Goal: Task Accomplishment & Management: Use online tool/utility

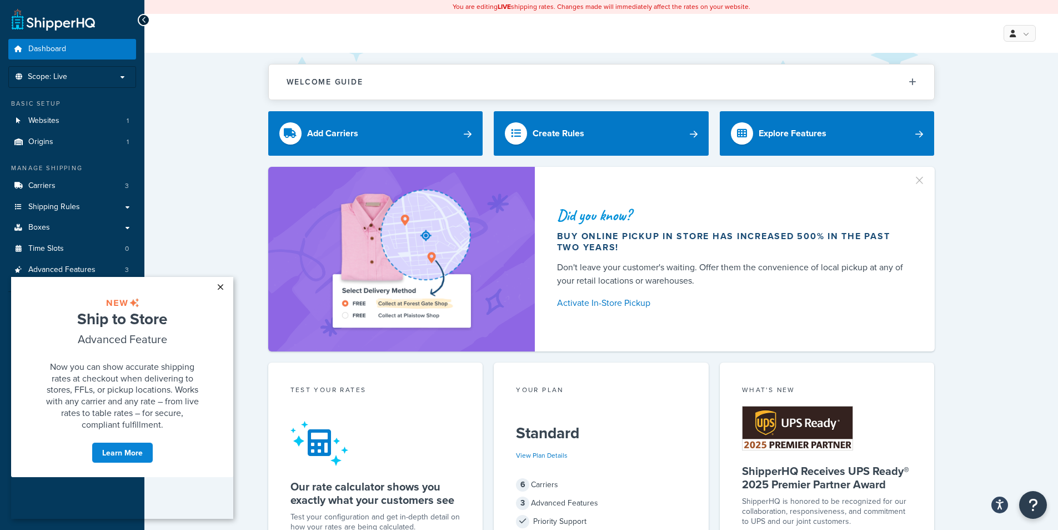
click at [220, 283] on link "×" at bounding box center [220, 287] width 19 height 20
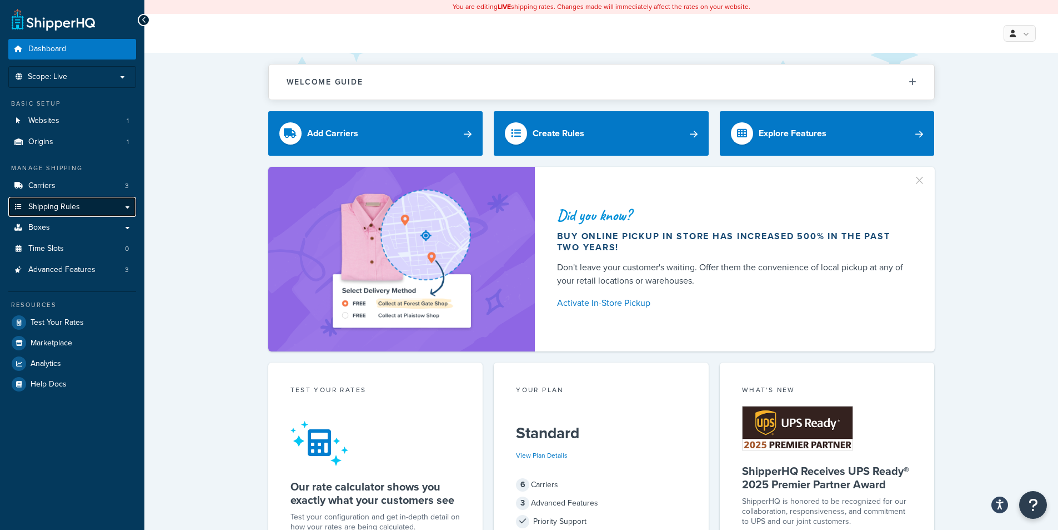
click at [38, 212] on link "Shipping Rules" at bounding box center [72, 207] width 128 height 21
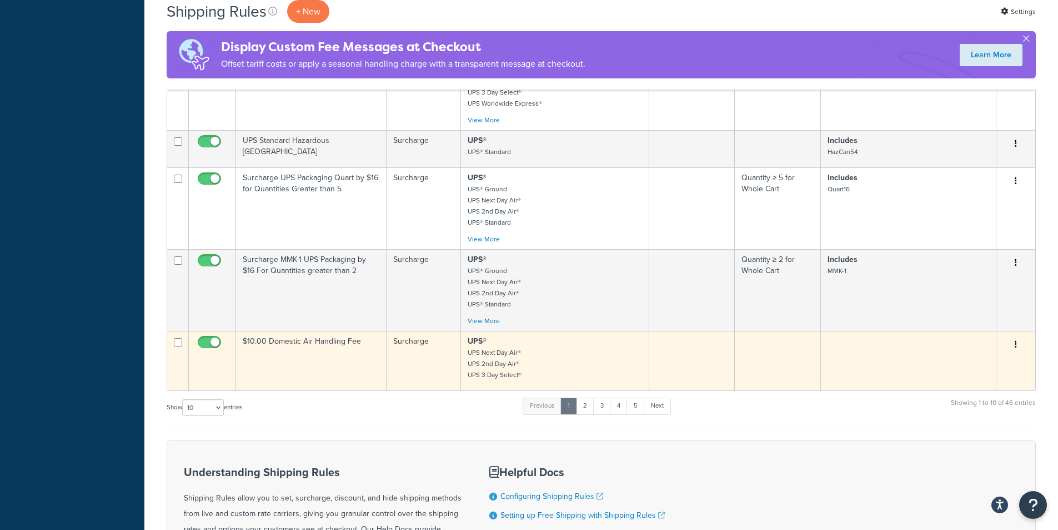
scroll to position [556, 0]
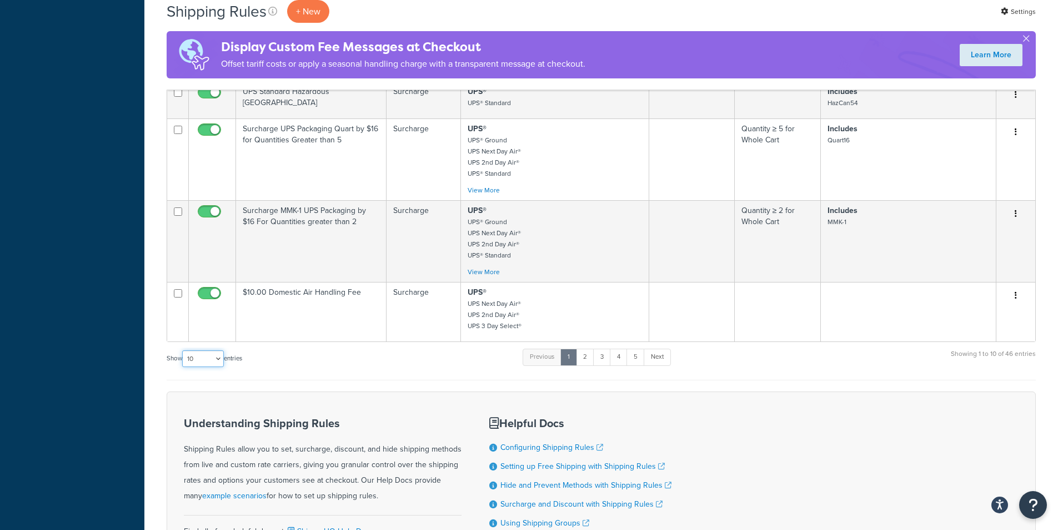
click at [221, 367] on select "10 15 25 50 100 1000" at bounding box center [203, 358] width 42 height 17
select select "100"
click at [183, 356] on select "10 15 25 50 100 1000" at bounding box center [203, 358] width 42 height 17
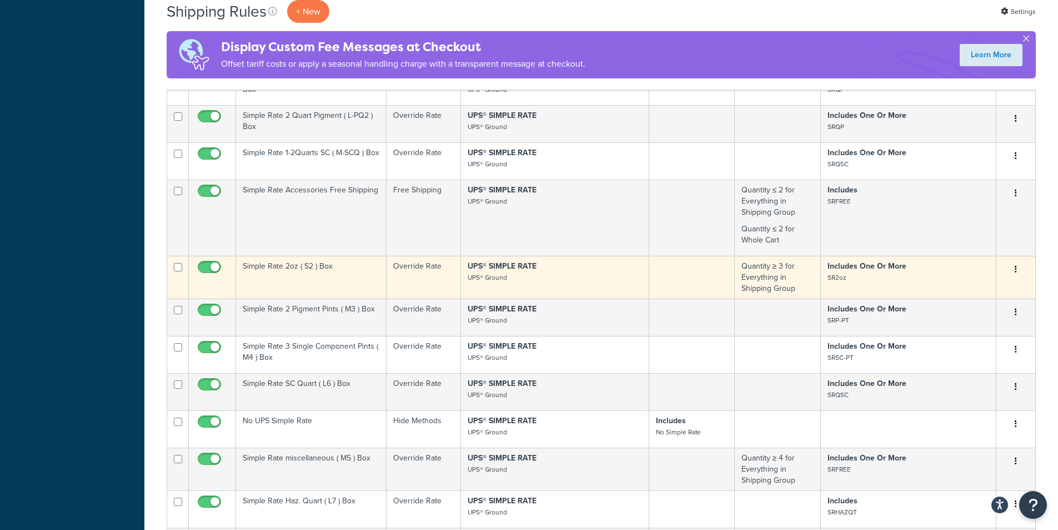
scroll to position [1667, 0]
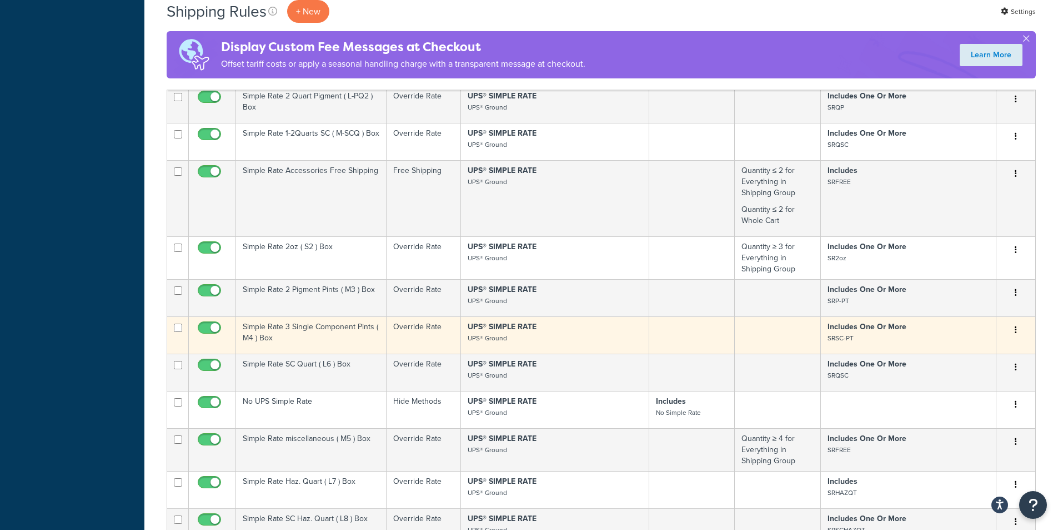
click at [576, 343] on p "UPS® SIMPLE RATE UPS® Ground" at bounding box center [555, 332] width 174 height 22
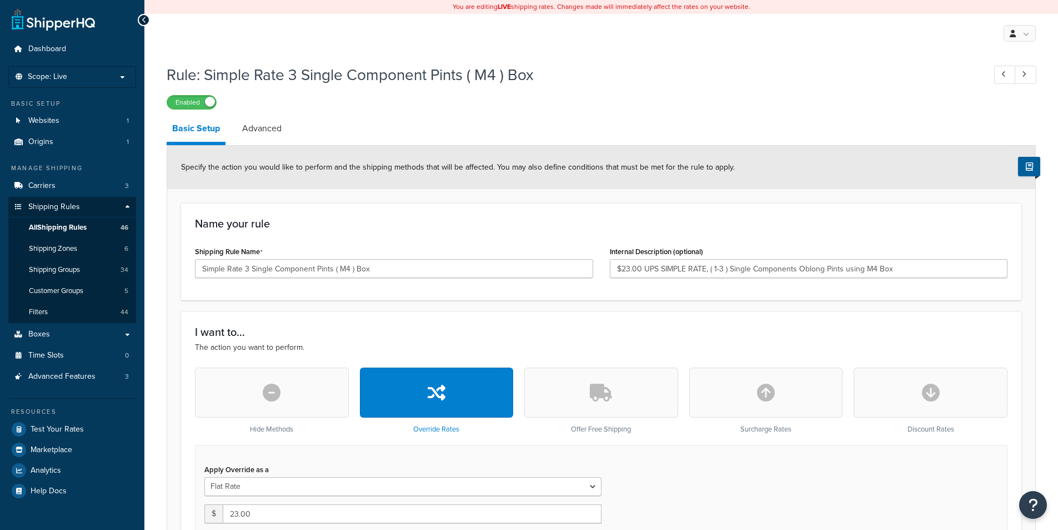
select select "BOX"
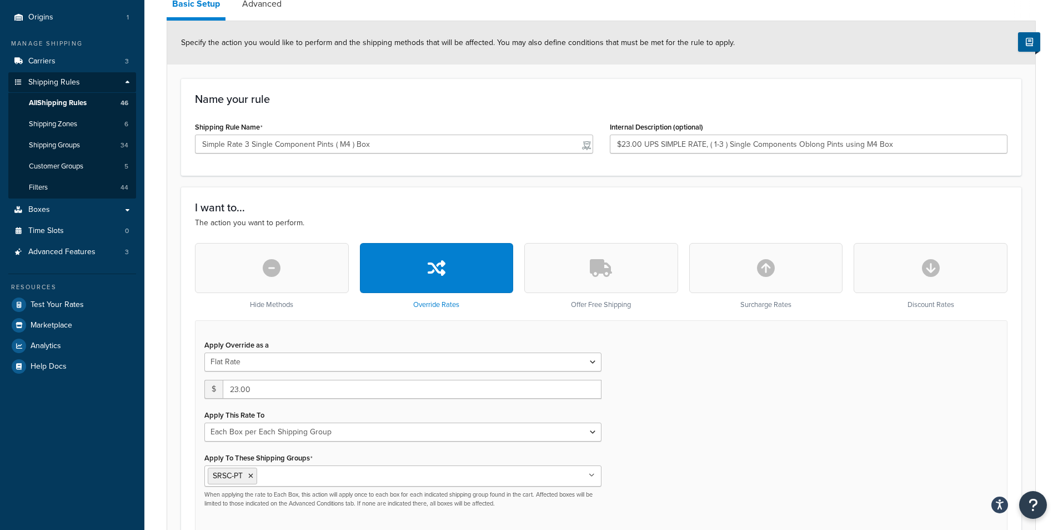
scroll to position [56, 0]
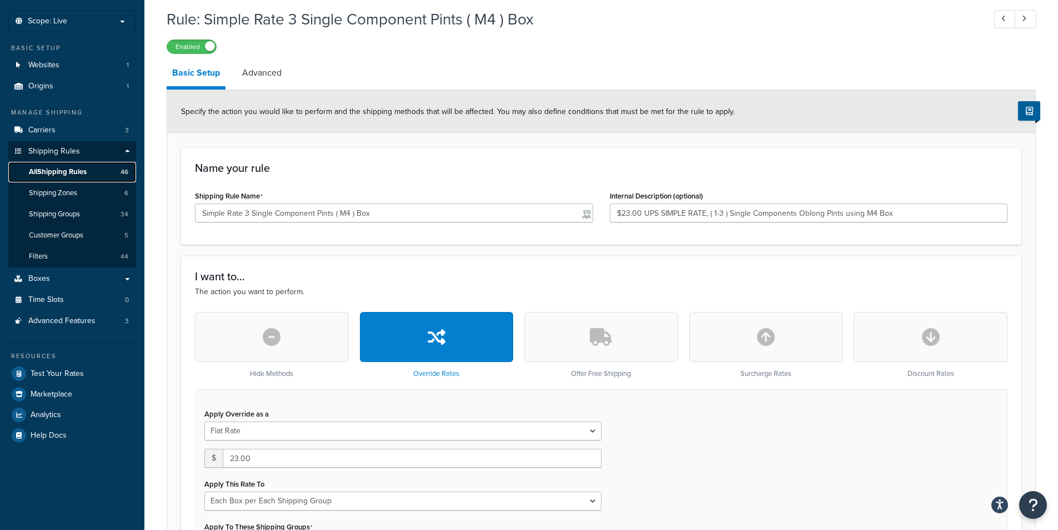
click at [46, 172] on span "All Shipping Rules" at bounding box center [58, 171] width 58 height 9
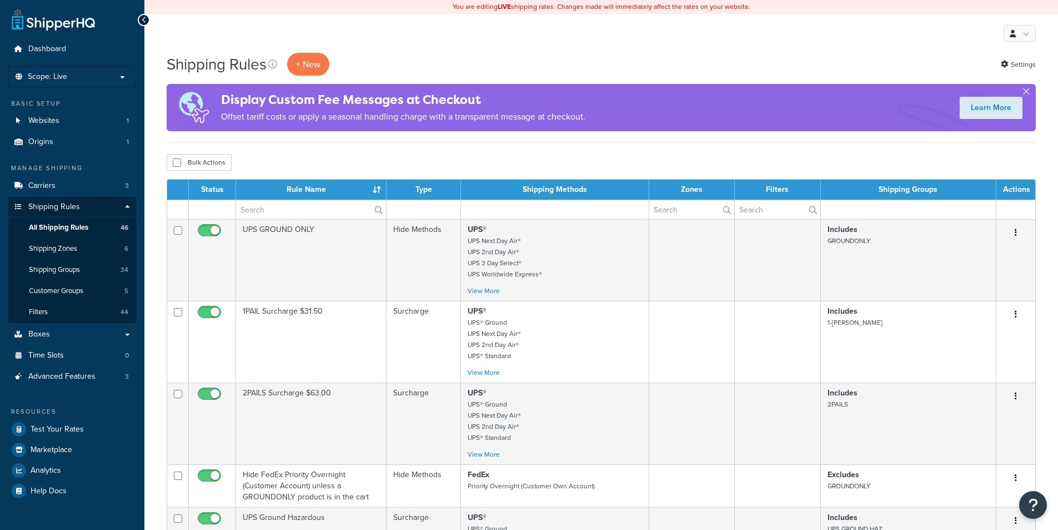
select select "100"
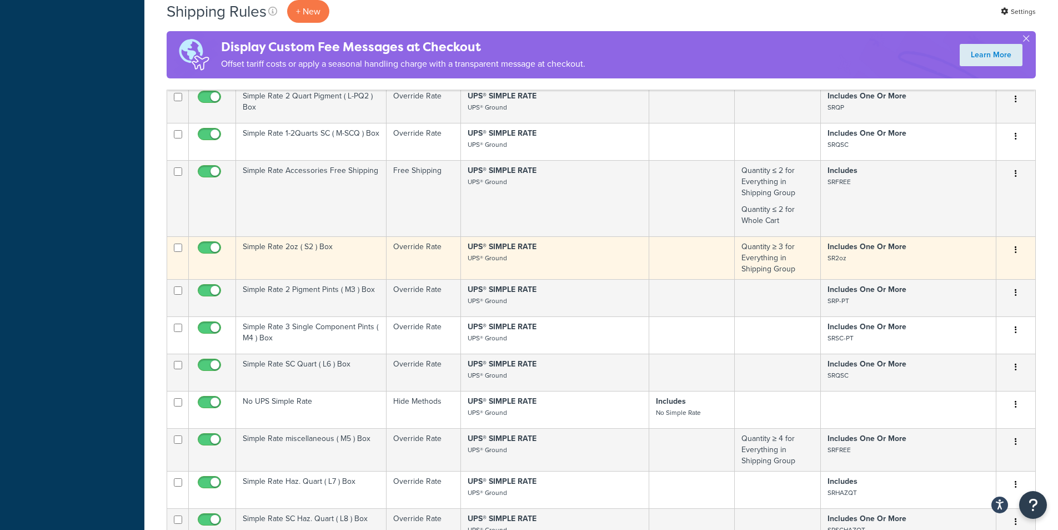
scroll to position [1722, 0]
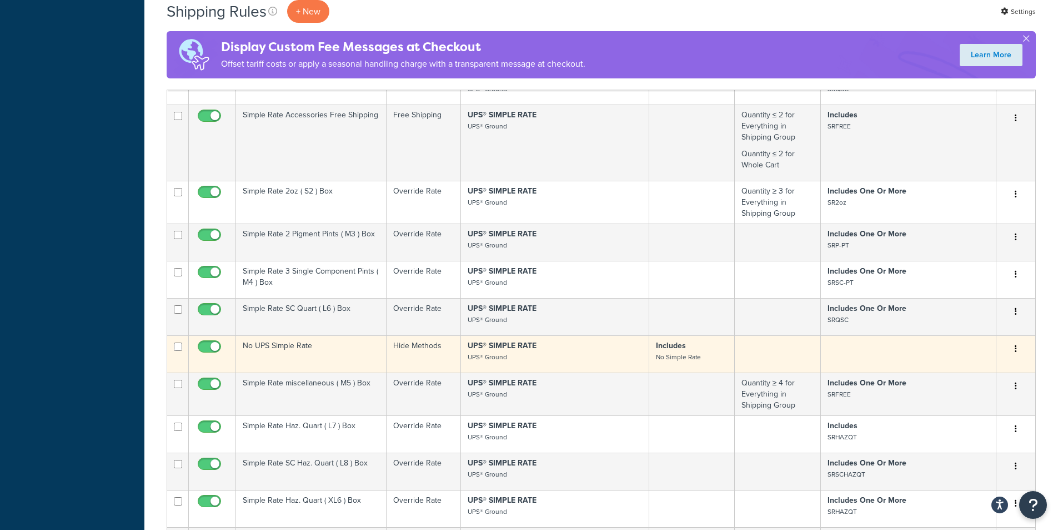
click at [556, 362] on p "UPS® SIMPLE RATE UPS® Ground" at bounding box center [555, 351] width 174 height 22
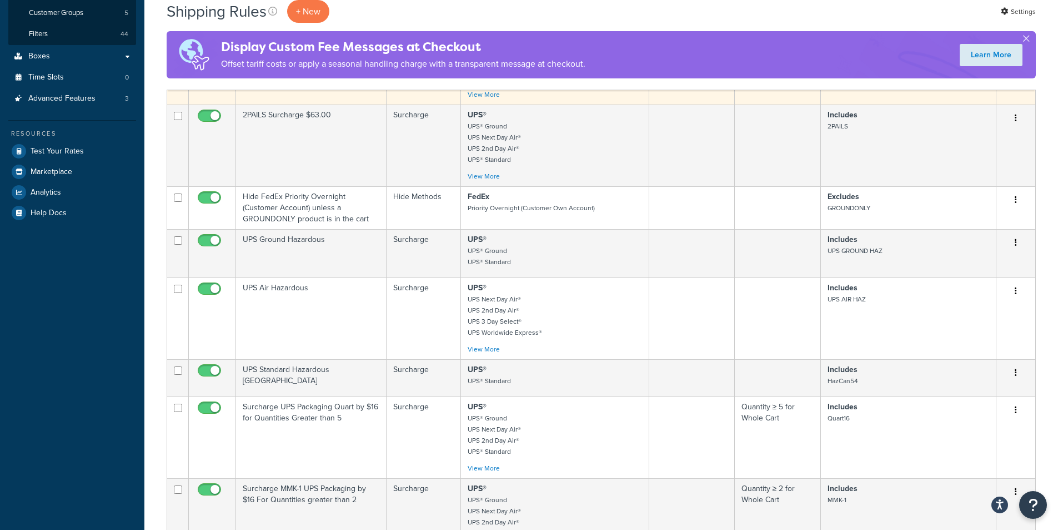
scroll to position [0, 0]
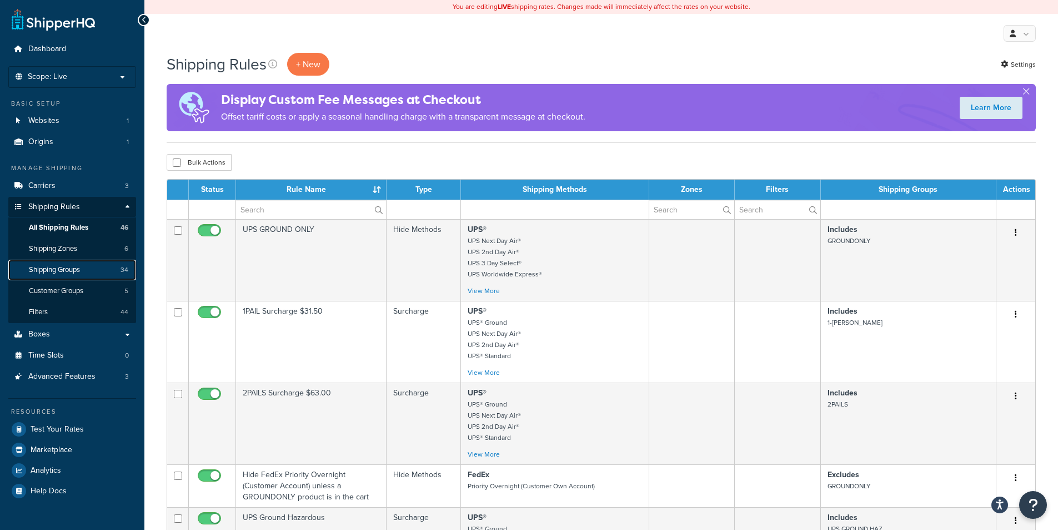
click at [66, 275] on link "Shipping Groups 34" at bounding box center [72, 269] width 128 height 21
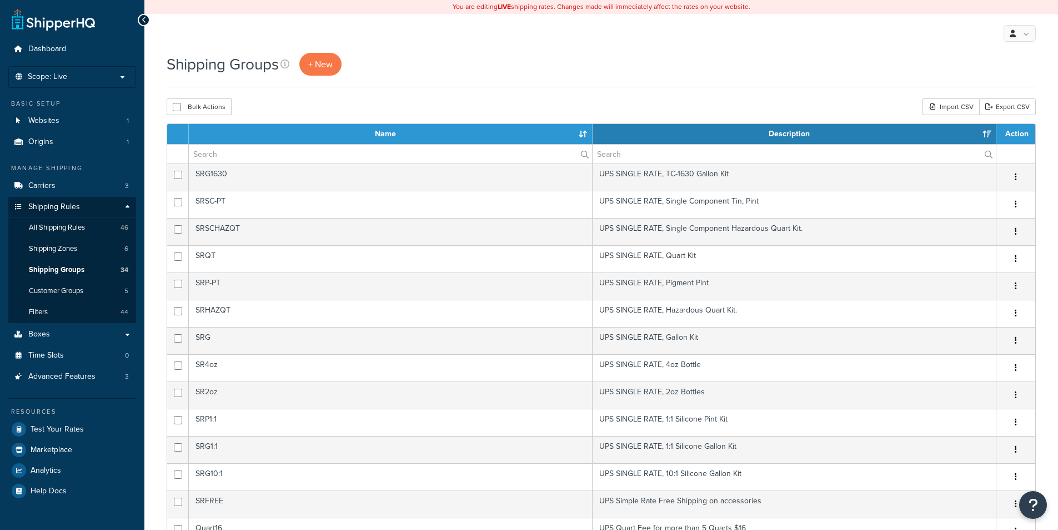
select select "15"
click at [329, 72] on link "+ New" at bounding box center [320, 64] width 42 height 23
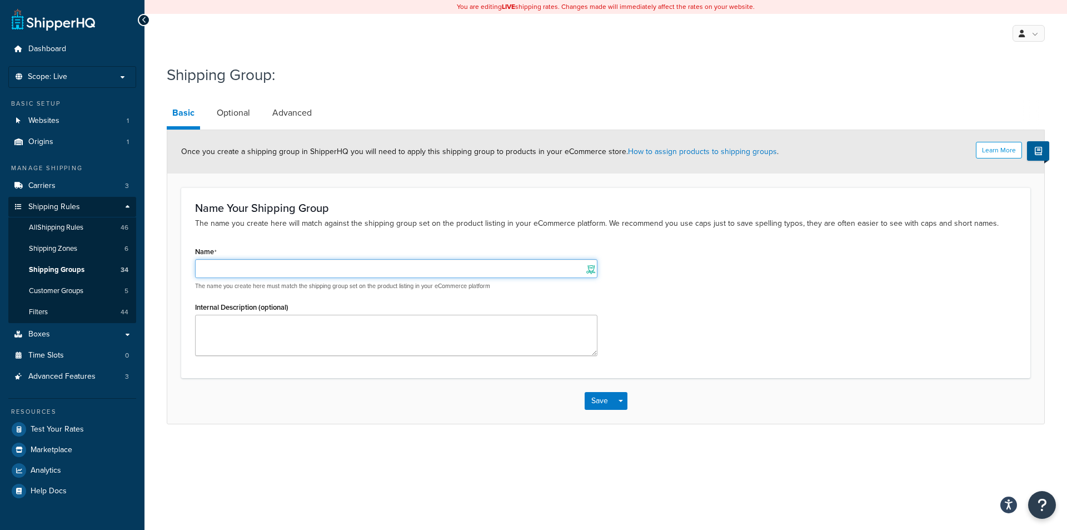
click at [248, 275] on input "Name" at bounding box center [396, 268] width 402 height 19
type input "C"
drag, startPoint x: 231, startPoint y: 271, endPoint x: 169, endPoint y: 266, distance: 61.3
click at [169, 266] on form "Learn More Once you create a shipping group in ShipperHQ you will need to apply…" at bounding box center [605, 276] width 877 height 293
type input "CPE-NO-SR"
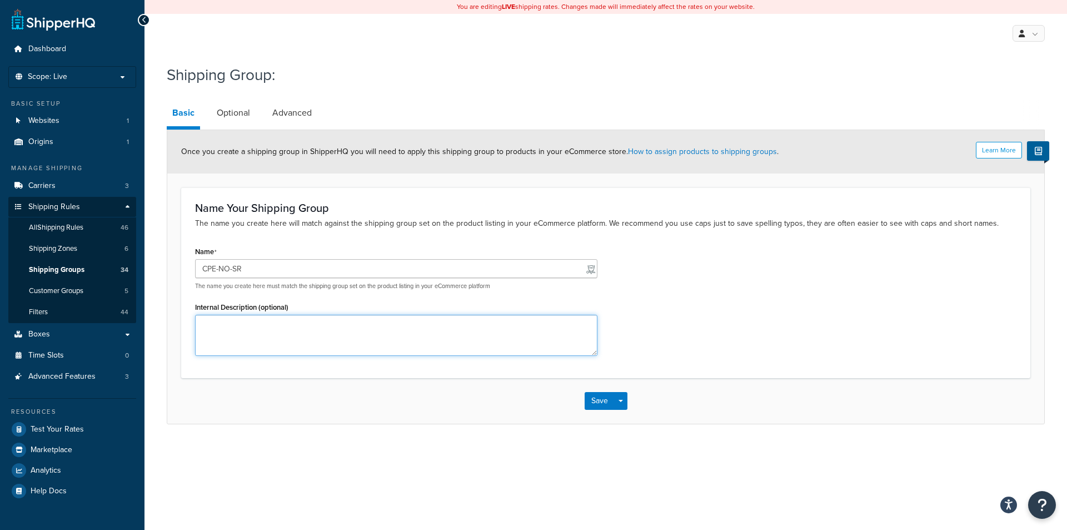
click at [236, 328] on textarea "Internal Description (optional)" at bounding box center [396, 334] width 402 height 41
type textarea "CPE Equipment NOT Eligible for UPS Simple Rate"
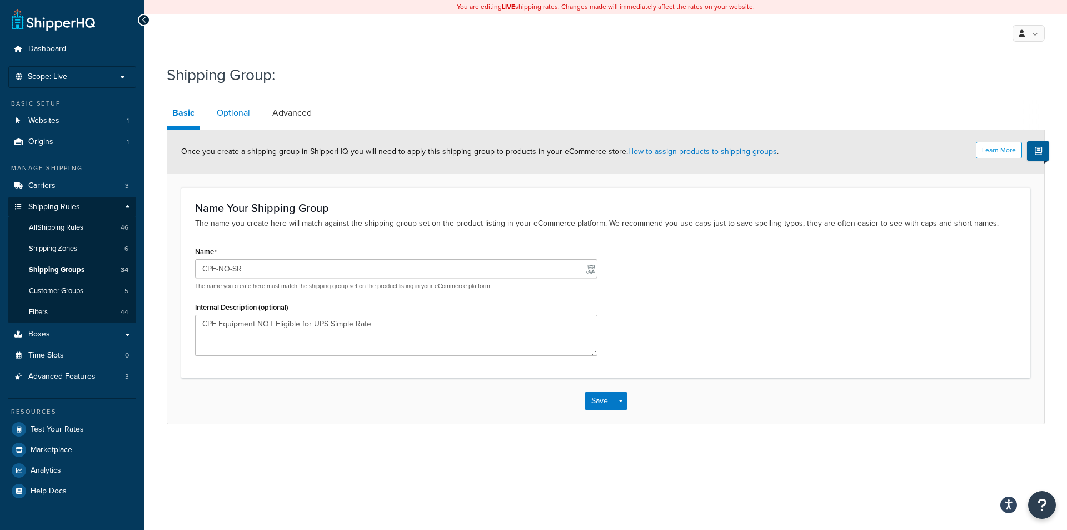
click at [251, 113] on link "Optional" at bounding box center [233, 112] width 44 height 27
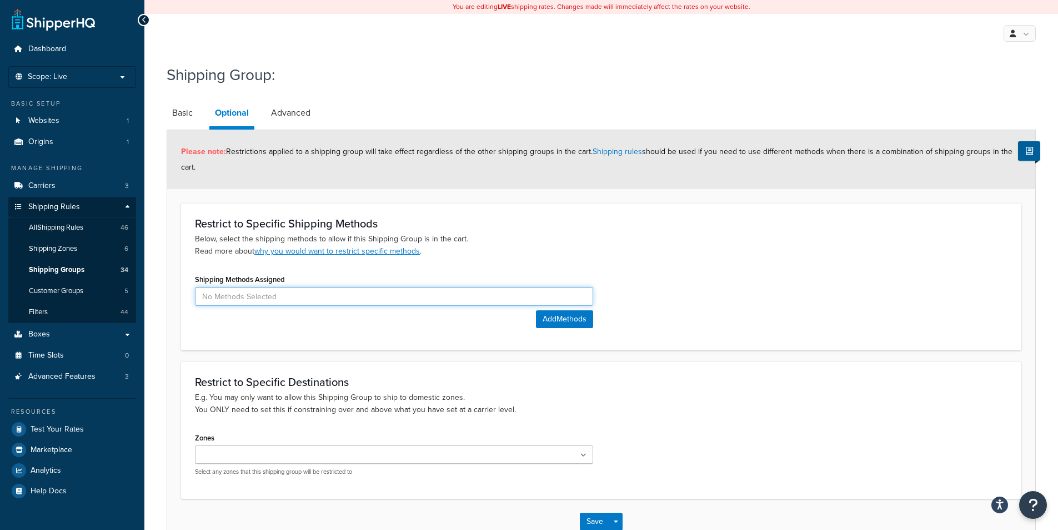
click at [304, 303] on input at bounding box center [394, 296] width 398 height 19
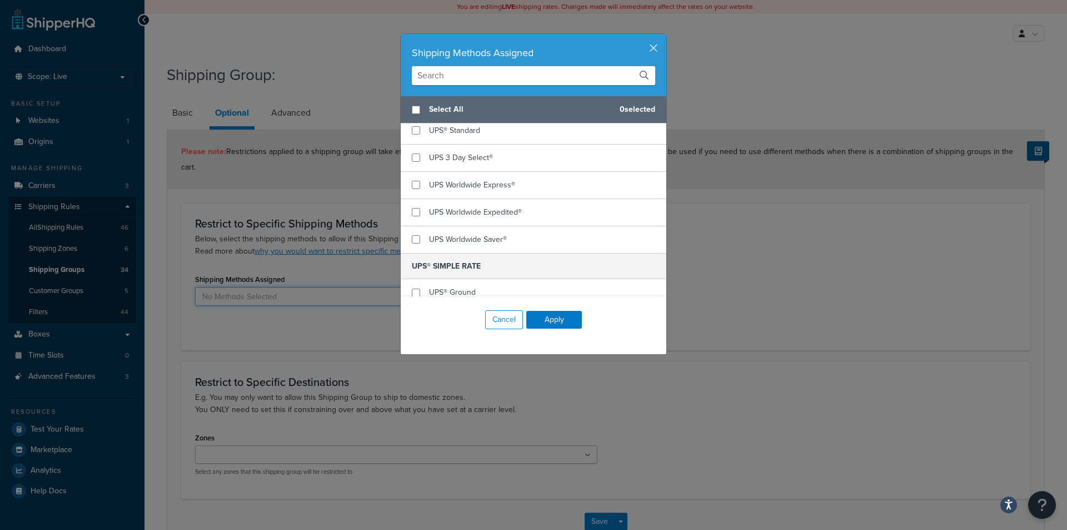
scroll to position [176, 0]
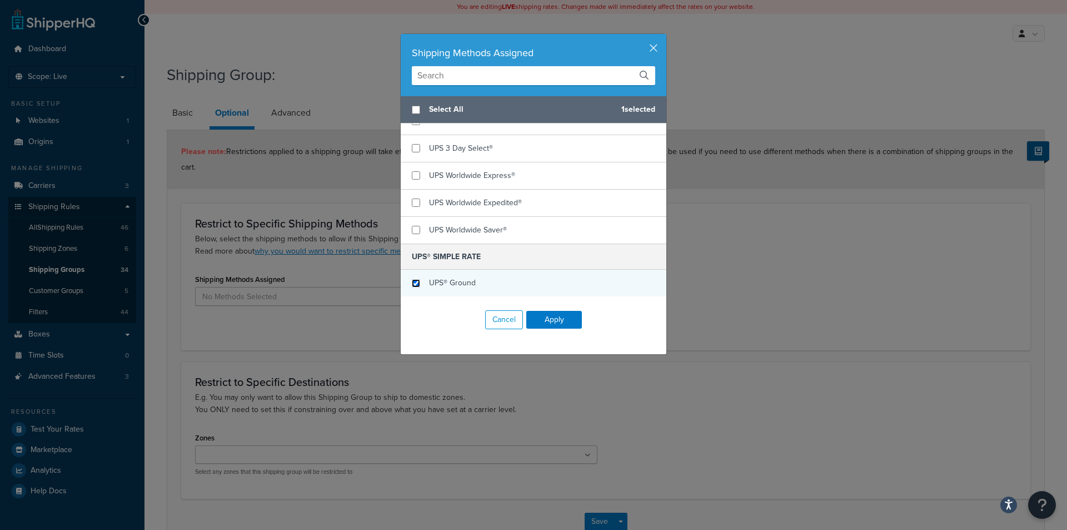
click at [412, 283] on input "checkbox" at bounding box center [416, 283] width 8 height 8
checkbox input "true"
click at [508, 313] on button "Cancel" at bounding box center [504, 319] width 38 height 19
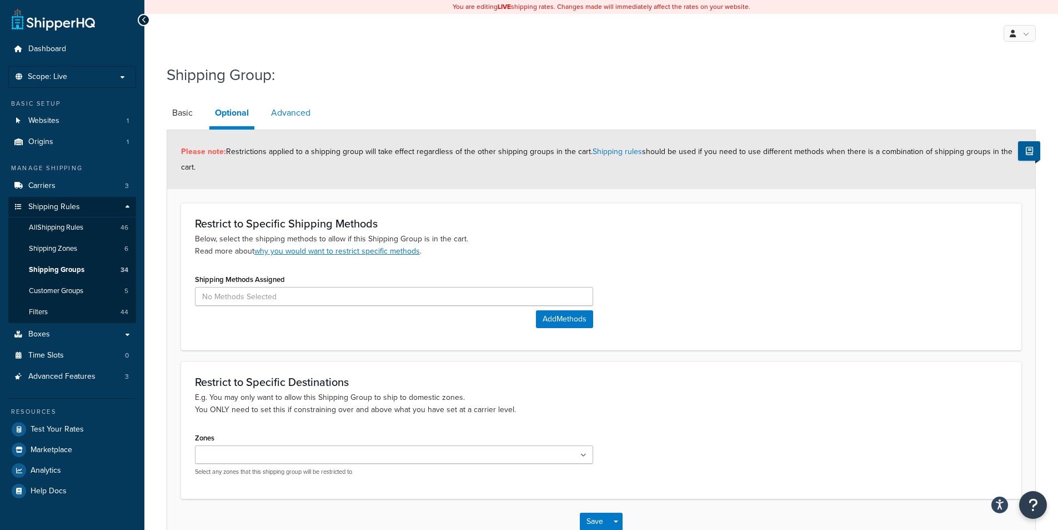
click at [288, 117] on link "Advanced" at bounding box center [291, 112] width 51 height 27
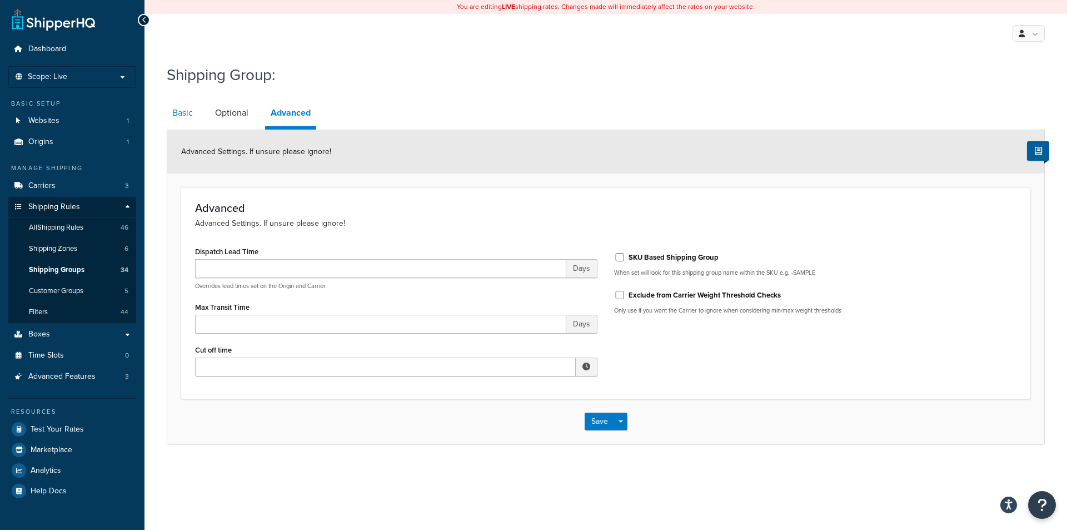
click at [185, 118] on link "Basic" at bounding box center [183, 112] width 32 height 27
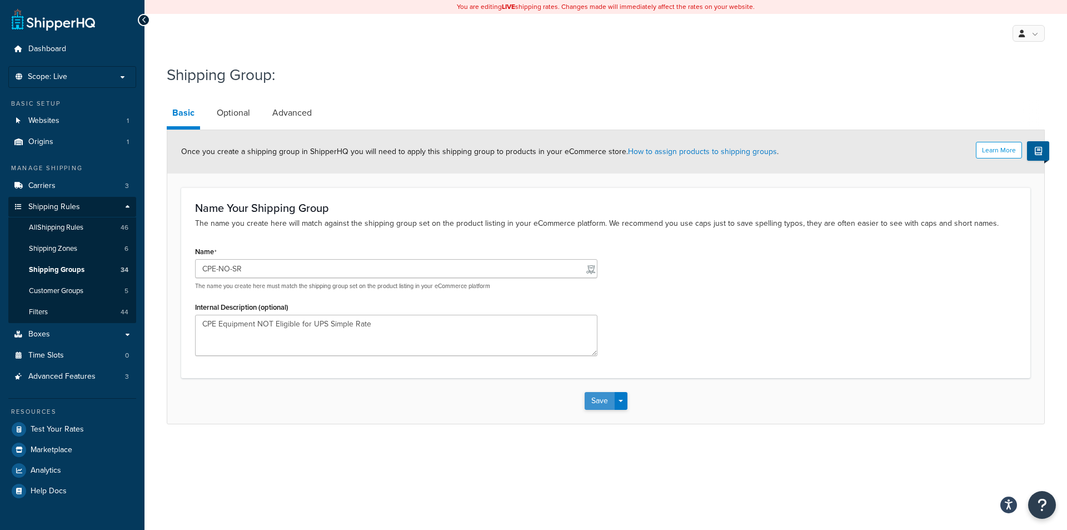
click at [601, 397] on button "Save" at bounding box center [600, 401] width 30 height 18
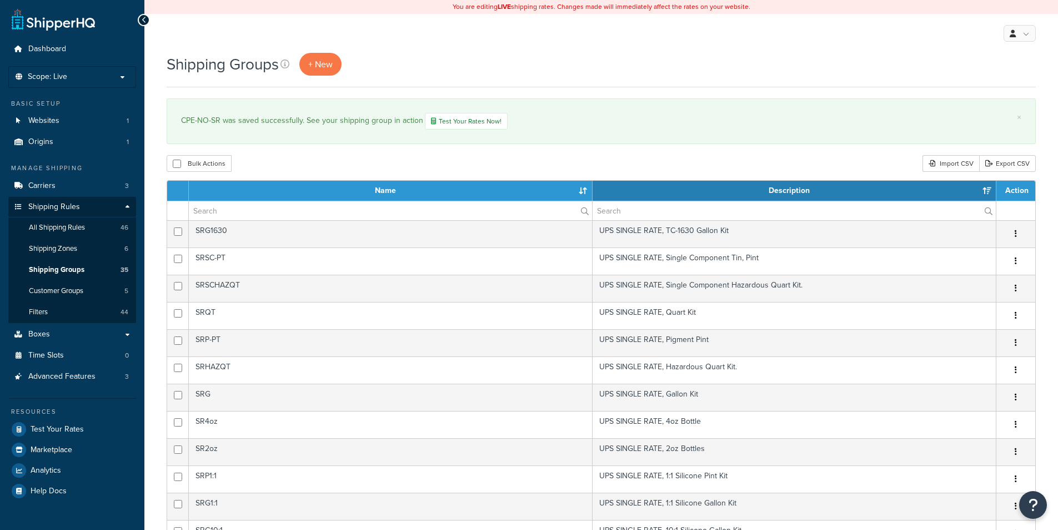
select select "15"
click at [78, 226] on span "All Shipping Rules" at bounding box center [57, 227] width 56 height 9
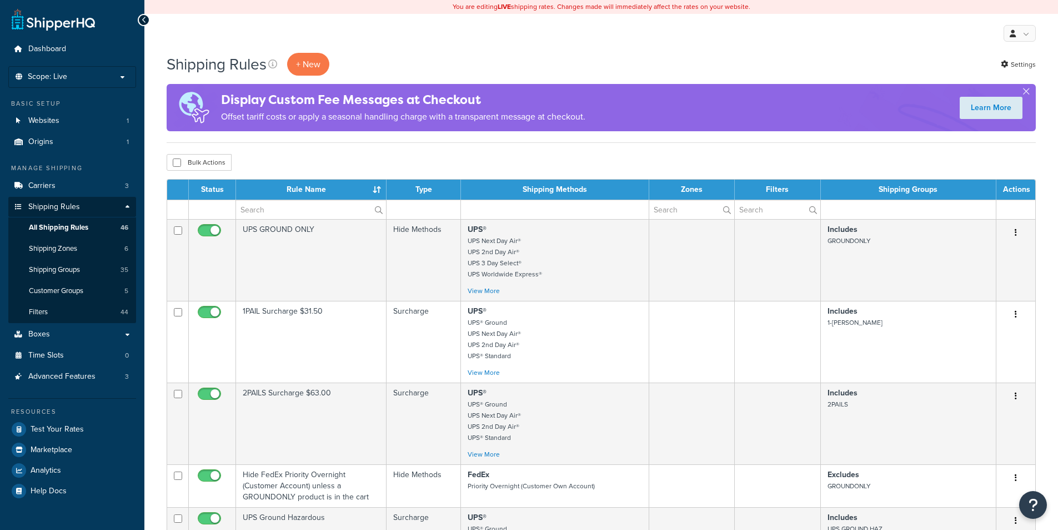
select select "100"
click at [319, 64] on p "+ New" at bounding box center [308, 64] width 42 height 23
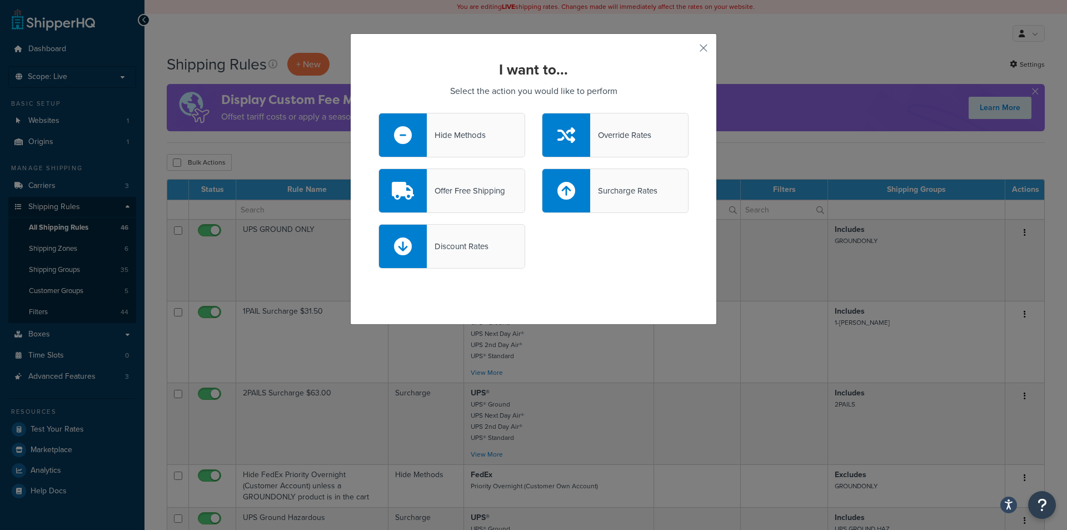
click at [446, 141] on div "Hide Methods" at bounding box center [456, 135] width 59 height 16
click at [0, 0] on input "Hide Methods" at bounding box center [0, 0] width 0 height 0
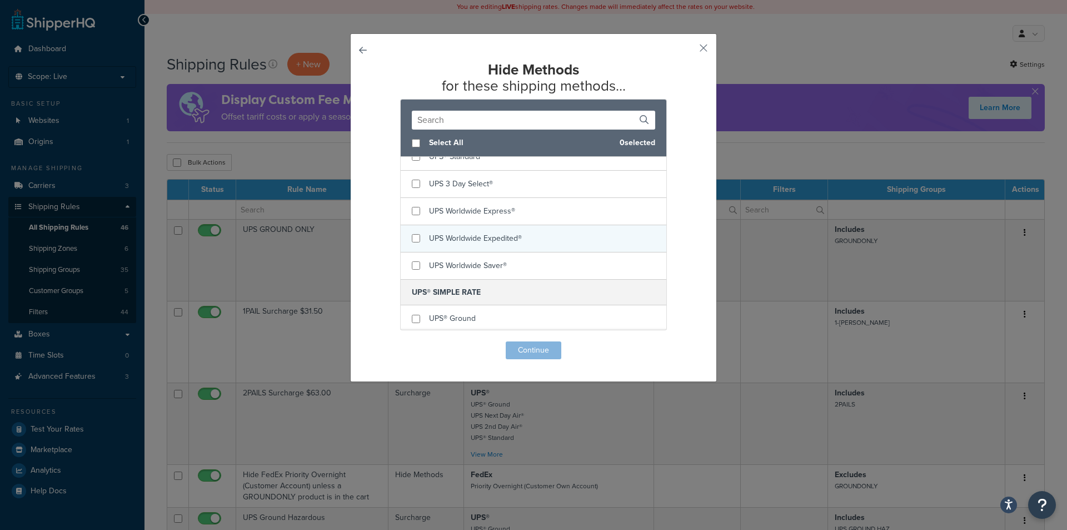
scroll to position [176, 0]
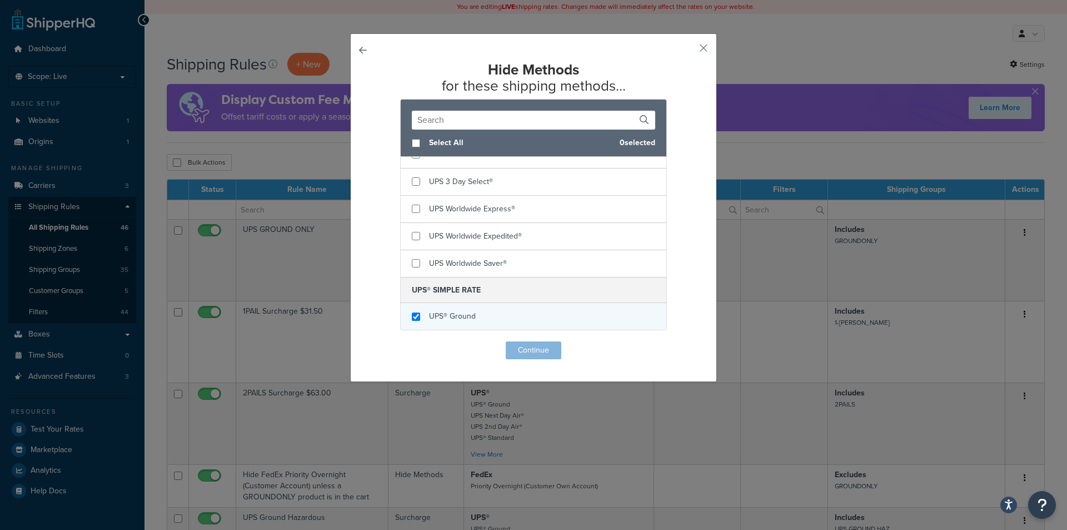
checkbox input "true"
click at [449, 311] on span "UPS® Ground" at bounding box center [452, 316] width 47 height 12
click at [535, 346] on button "Continue" at bounding box center [534, 350] width 56 height 18
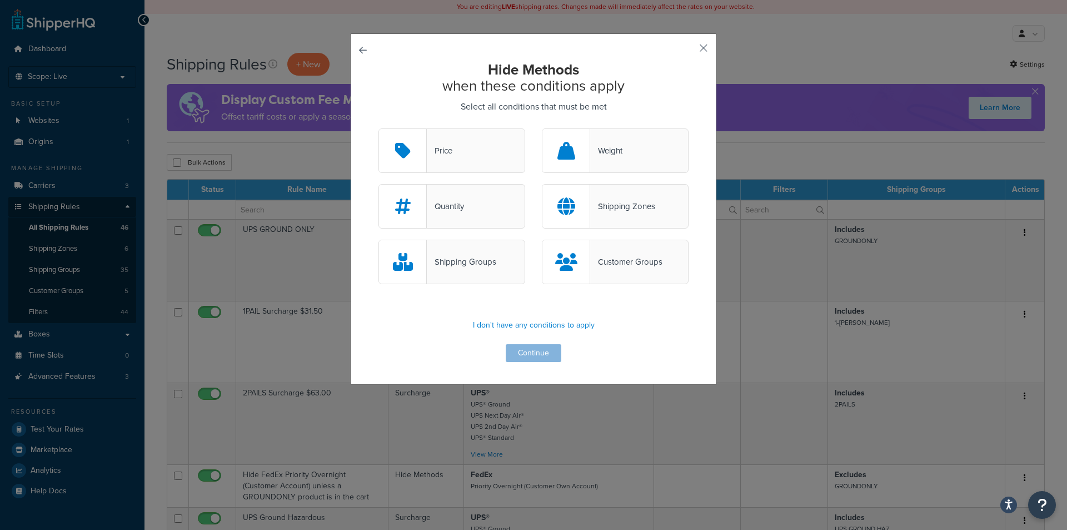
click at [463, 265] on div "Shipping Groups" at bounding box center [461, 262] width 69 height 16
click at [0, 0] on input "Shipping Groups" at bounding box center [0, 0] width 0 height 0
click at [533, 358] on button "Continue" at bounding box center [534, 353] width 56 height 18
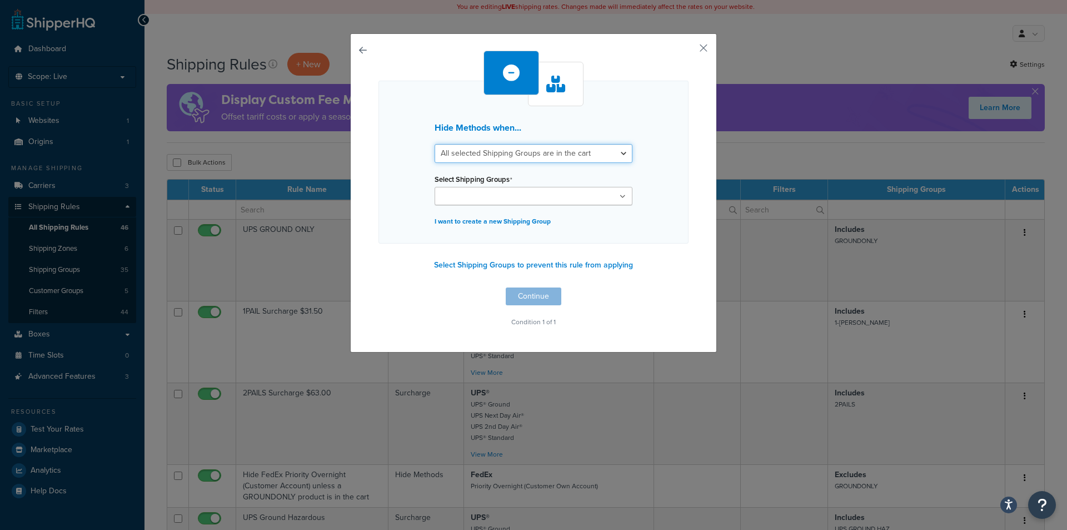
click at [547, 153] on select "All selected Shipping Groups are in the cart Any selected Shipping Groups are i…" at bounding box center [533, 153] width 198 height 19
select select "any"
click at [434, 144] on select "All selected Shipping Groups are in the cart Any selected Shipping Groups are i…" at bounding box center [533, 153] width 198 height 19
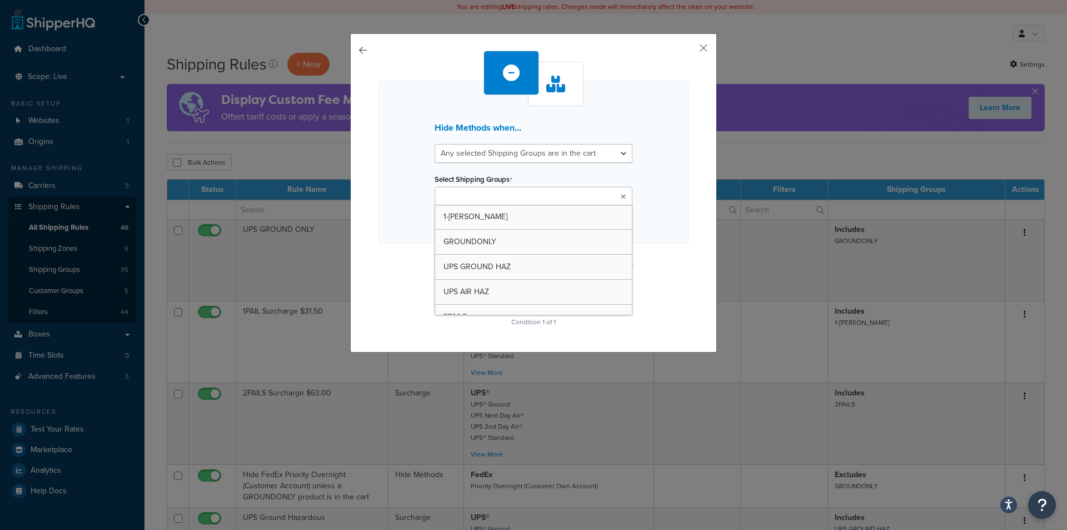
click at [510, 194] on input "Select Shipping Groups" at bounding box center [487, 197] width 98 height 12
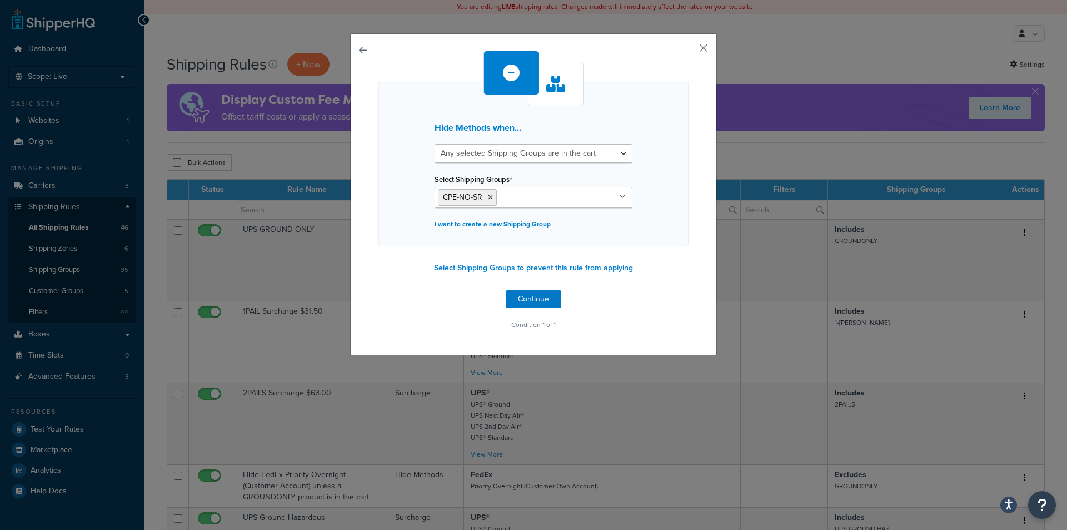
click at [677, 282] on div "Hide Methods when... All selected Shipping Groups are in the cart Any selected …" at bounding box center [533, 192] width 310 height 282
click at [522, 304] on button "Continue" at bounding box center [534, 299] width 56 height 18
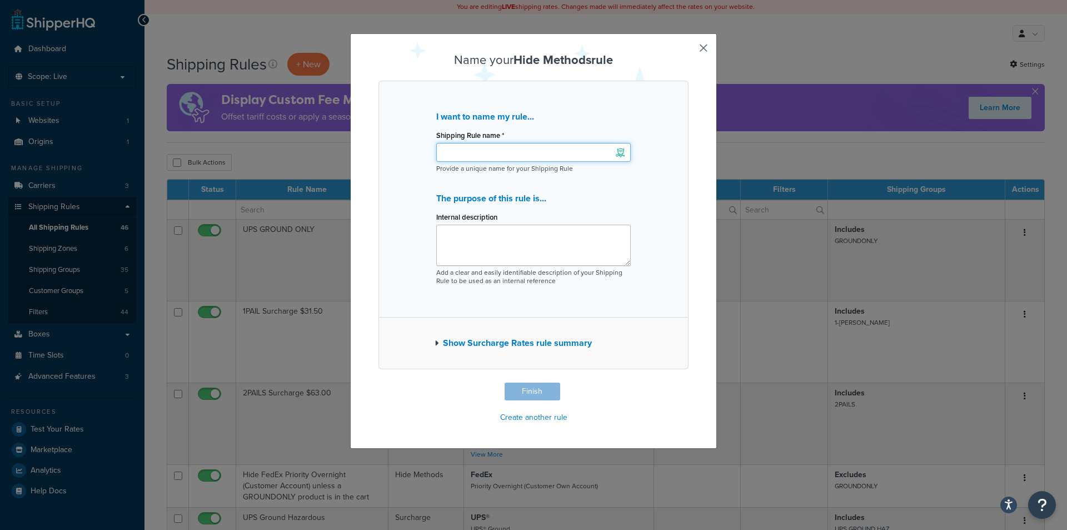
click at [526, 148] on input "Shipping Rule name *" at bounding box center [533, 152] width 194 height 19
drag, startPoint x: 542, startPoint y: 151, endPoint x: 387, endPoint y: 141, distance: 155.9
click at [386, 139] on div "I want to name my rule... Shipping Rule name * No Simple Rate for Equipment Pro…" at bounding box center [533, 199] width 310 height 237
type input "C"
drag, startPoint x: 573, startPoint y: 154, endPoint x: 363, endPoint y: 167, distance: 209.9
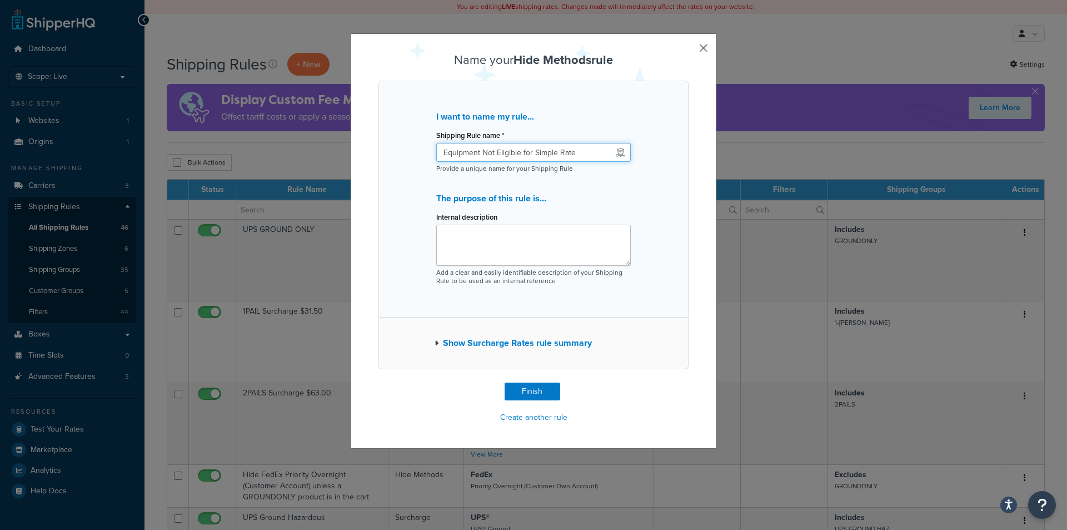
click at [363, 167] on div "Name your Hide Methods rule I want to name my rule... Shipping Rule name * Equi…" at bounding box center [533, 240] width 367 height 415
type input "NO Simple Rate"
click at [471, 241] on textarea "Internal description" at bounding box center [533, 244] width 194 height 41
type textarea "CPE-Equipment NOT eligible for Simple Rate"
click at [439, 153] on input "NO Simple Rate" at bounding box center [533, 152] width 194 height 19
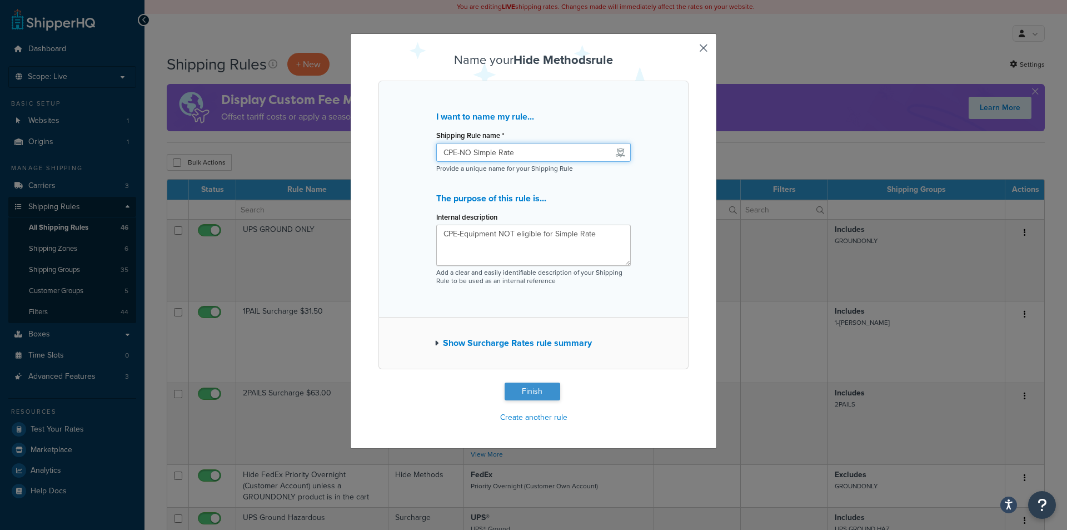
type input "CPE-NO Simple Rate"
click at [535, 394] on button "Finish" at bounding box center [533, 391] width 56 height 18
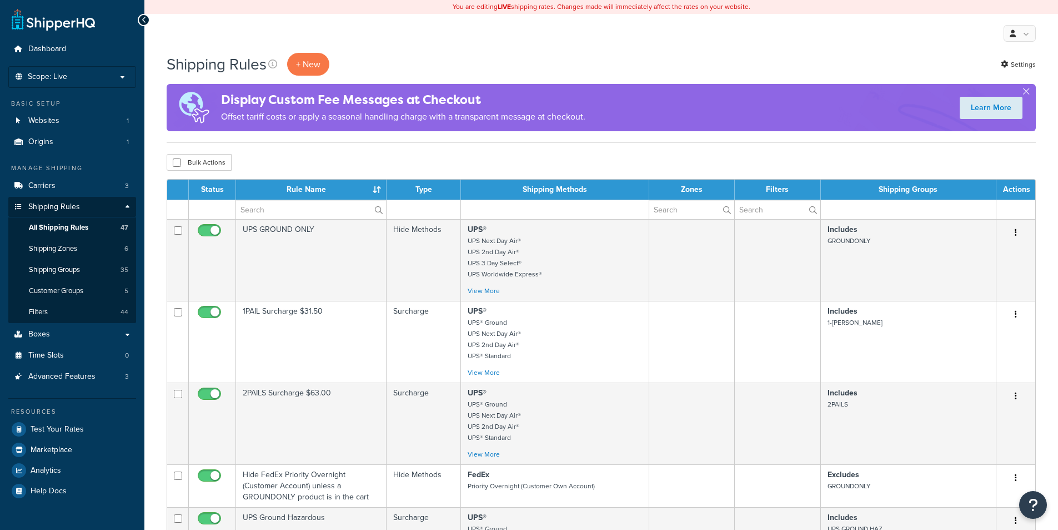
select select "100"
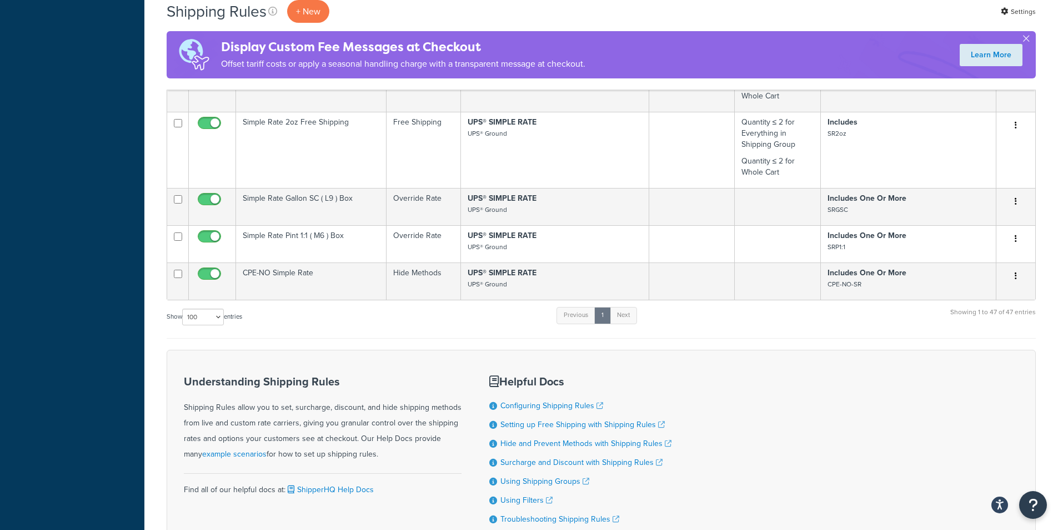
scroll to position [2159, 0]
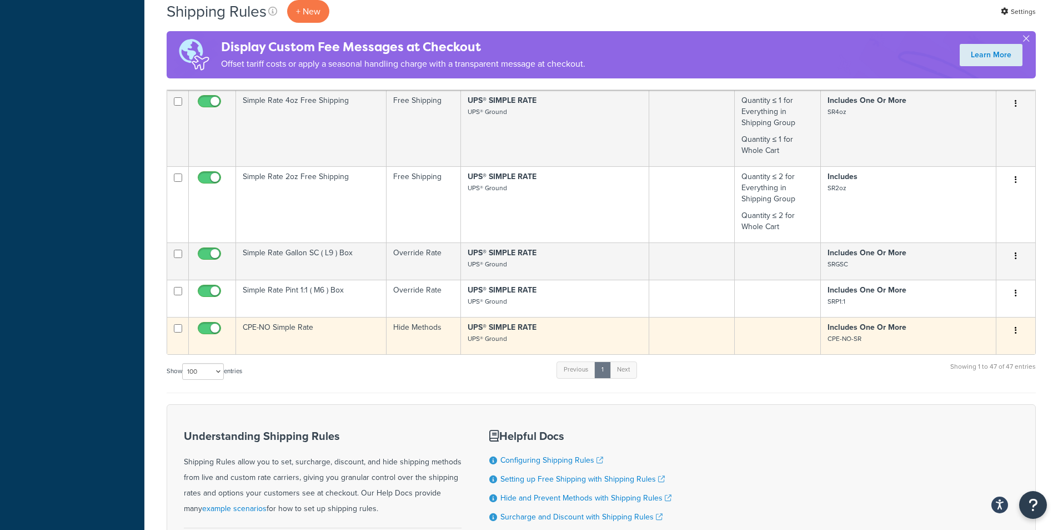
click at [317, 354] on td "CPE-NO Simple Rate" at bounding box center [311, 335] width 151 height 37
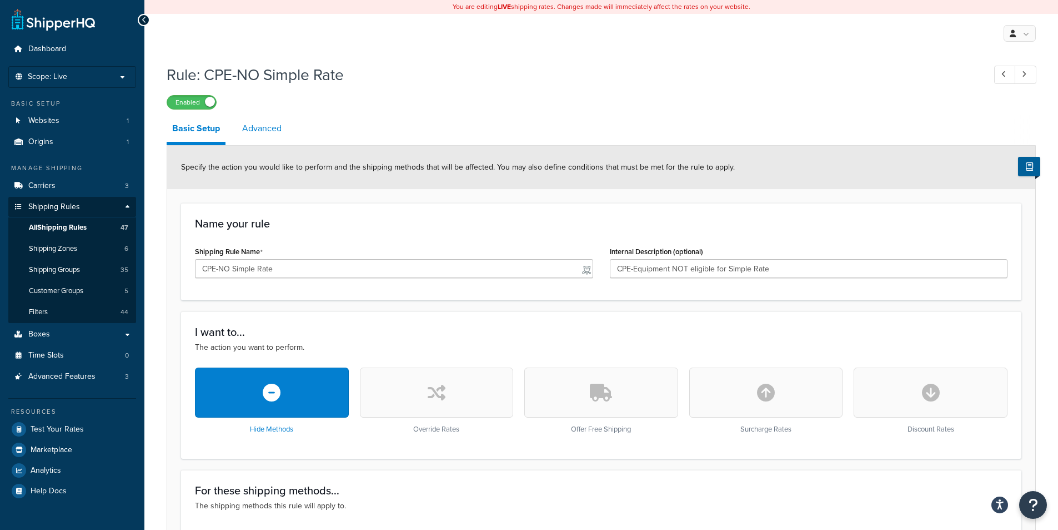
click at [270, 133] on link "Advanced" at bounding box center [262, 128] width 51 height 27
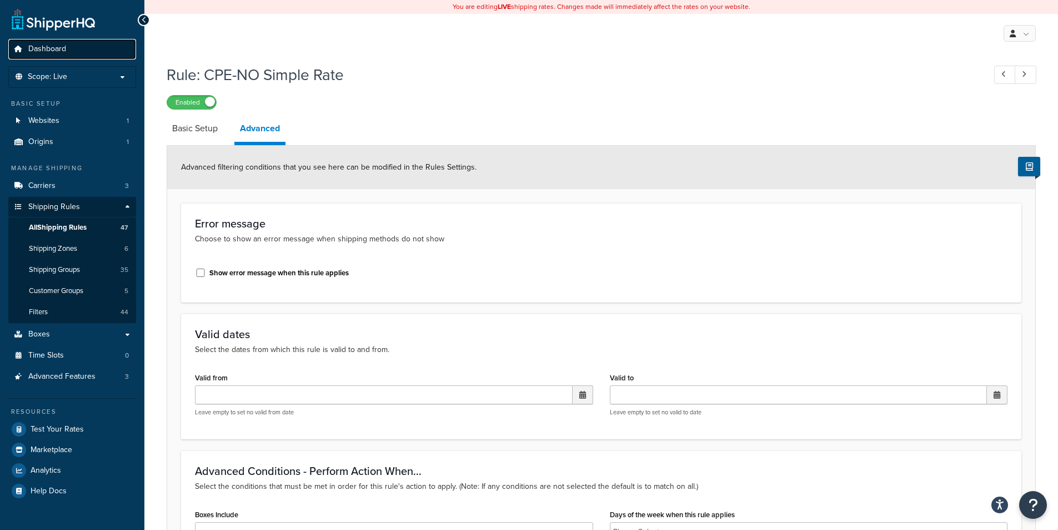
click at [33, 52] on span "Dashboard" at bounding box center [47, 48] width 38 height 9
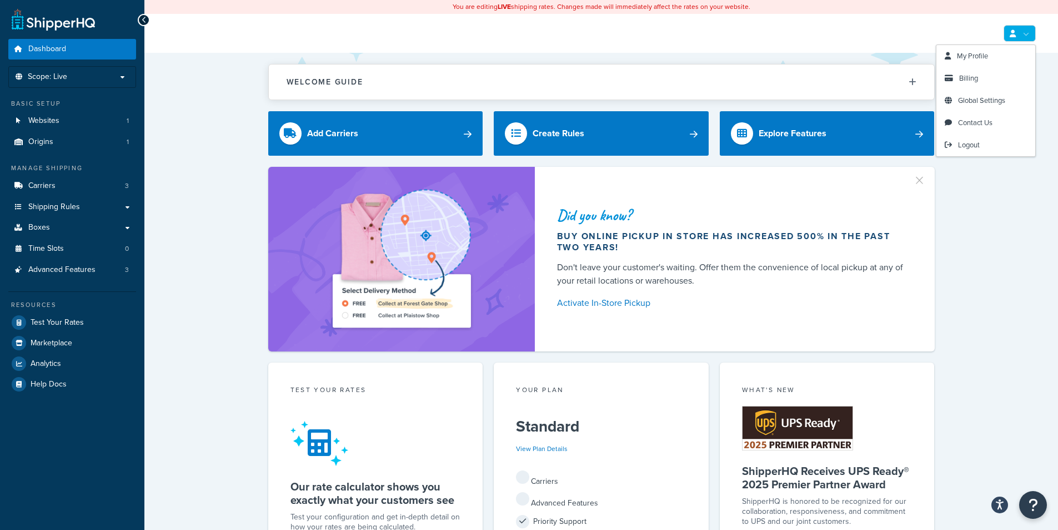
click at [1022, 34] on link at bounding box center [1020, 33] width 32 height 17
click at [957, 81] on link "Billing" at bounding box center [986, 78] width 99 height 22
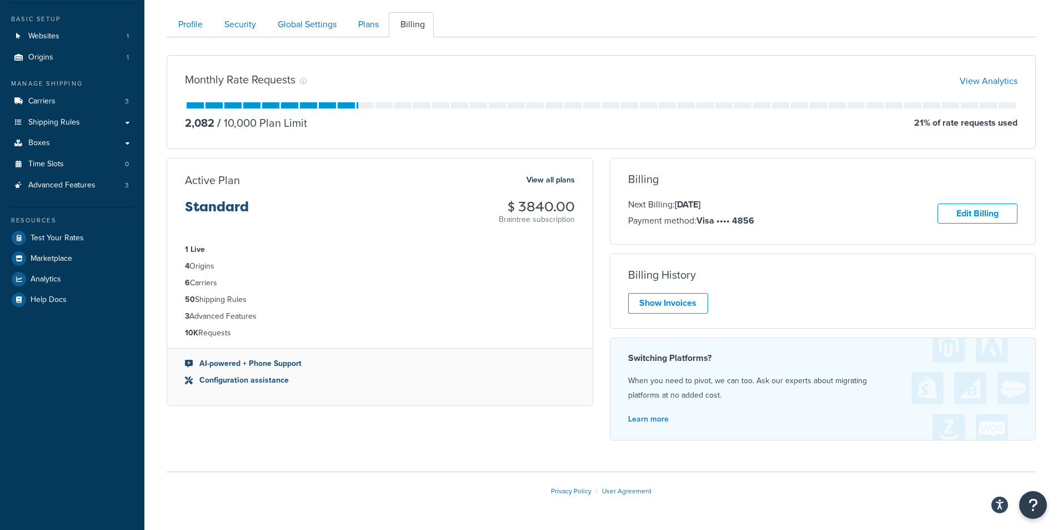
scroll to position [111, 0]
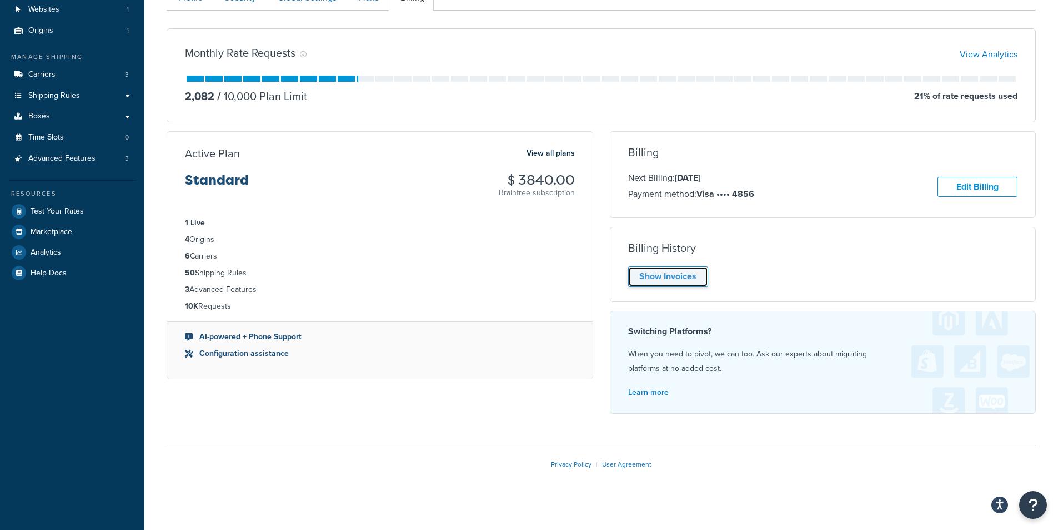
click at [666, 282] on link "Show Invoices" at bounding box center [668, 276] width 80 height 21
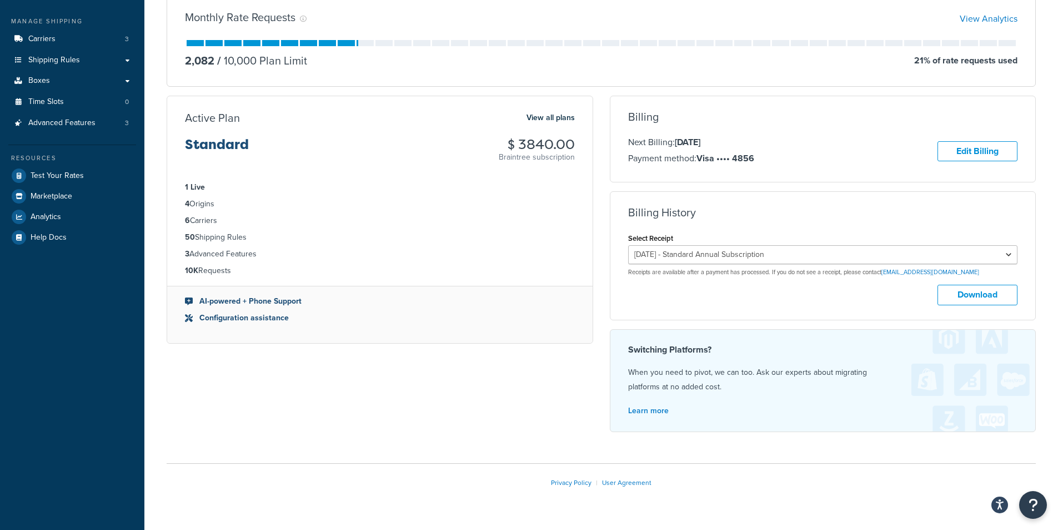
scroll to position [167, 0]
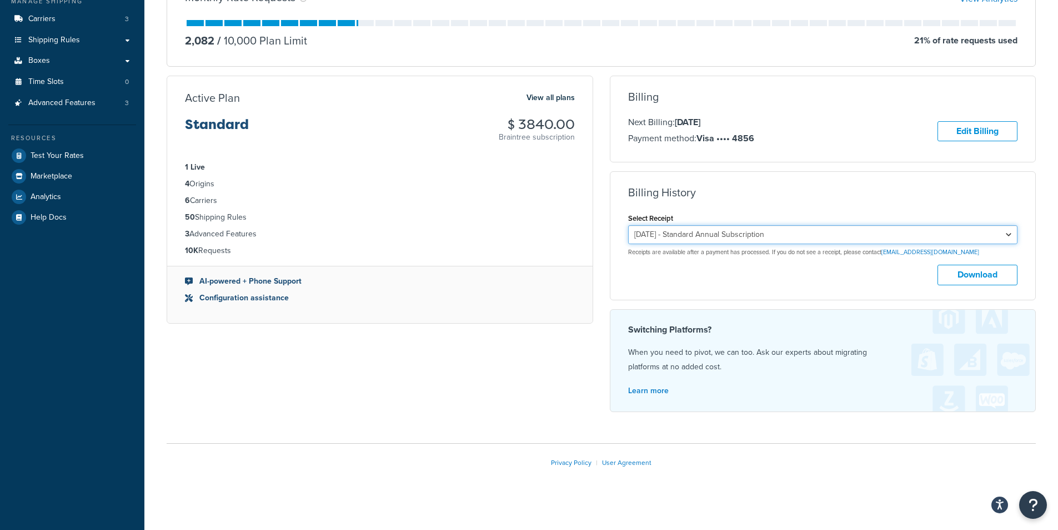
click at [982, 242] on select "July 12, 2025 - Standard Annual Subscription July 12, 2024 - Standard Annual Su…" at bounding box center [823, 234] width 390 height 19
click at [996, 235] on select "July 12, 2025 - Standard Annual Subscription July 12, 2024 - Standard Annual Su…" at bounding box center [823, 234] width 390 height 19
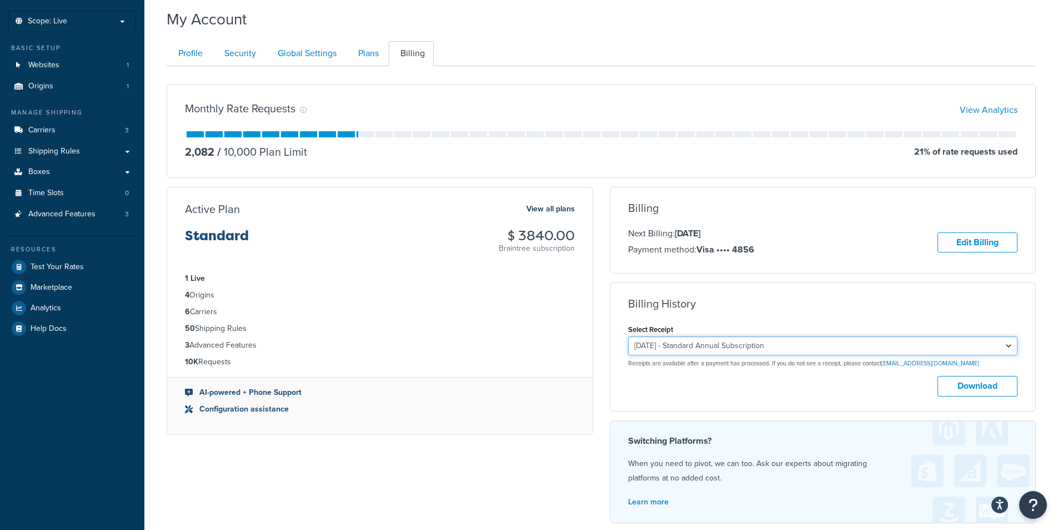
scroll to position [0, 0]
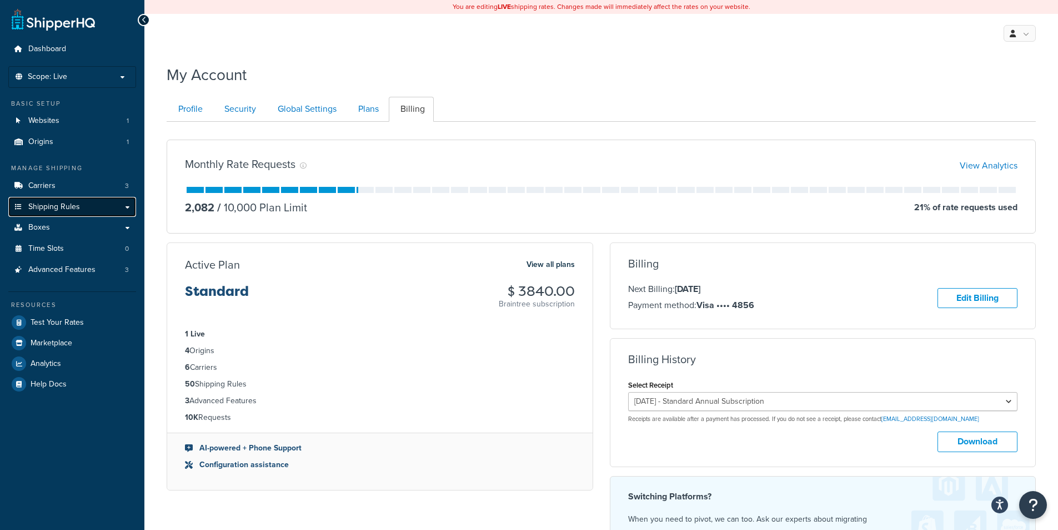
click at [62, 210] on span "Shipping Rules" at bounding box center [54, 206] width 52 height 9
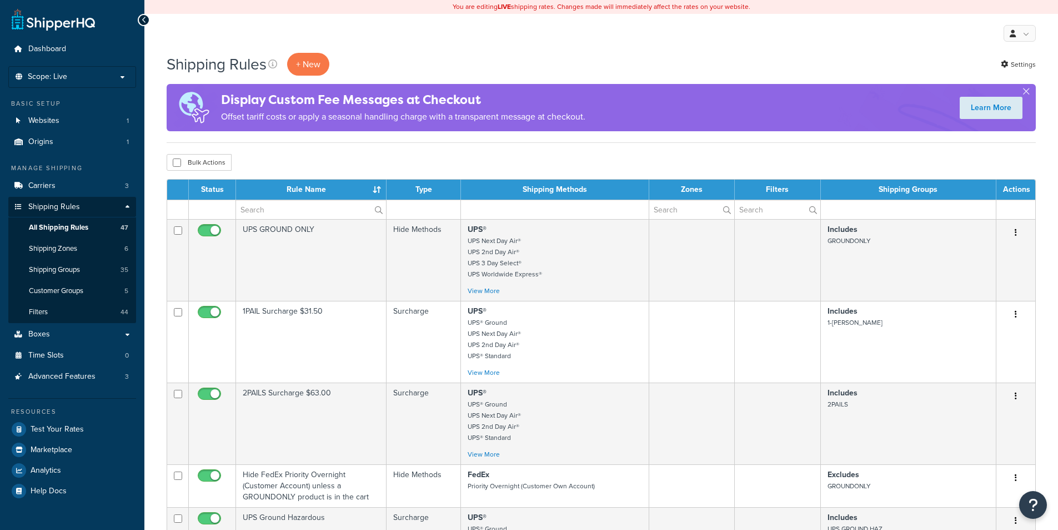
select select "100"
